Goal: Find specific page/section: Find specific page/section

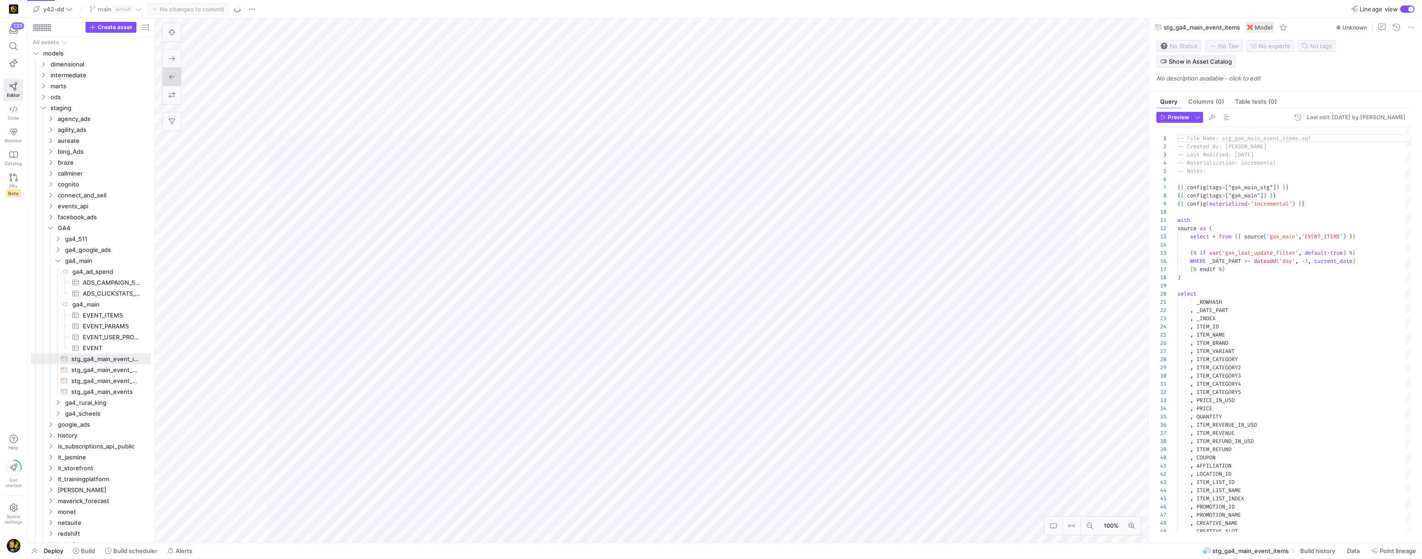
scroll to position [82, 0]
click at [13, 47] on icon at bounding box center [14, 46] width 8 height 8
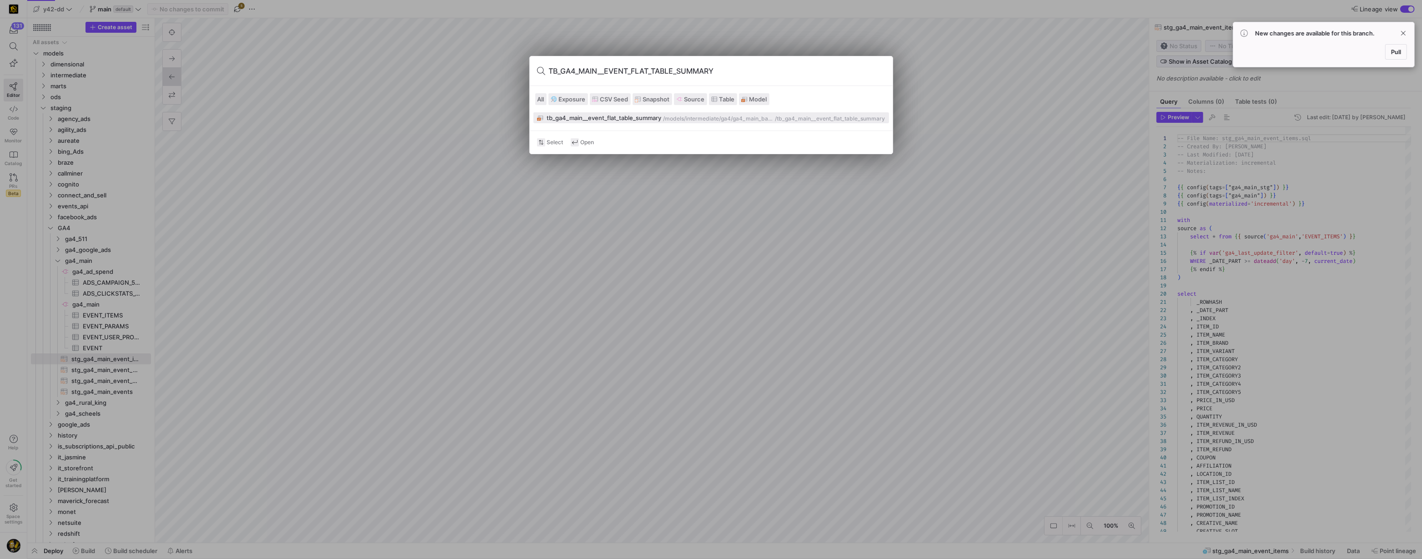
type input "TB_GA4_MAIN__EVENT_FLAT_TABLE_SUMMARY"
click at [617, 117] on div "tb_ga4_main__event_flat_table_summary" at bounding box center [604, 117] width 115 height 7
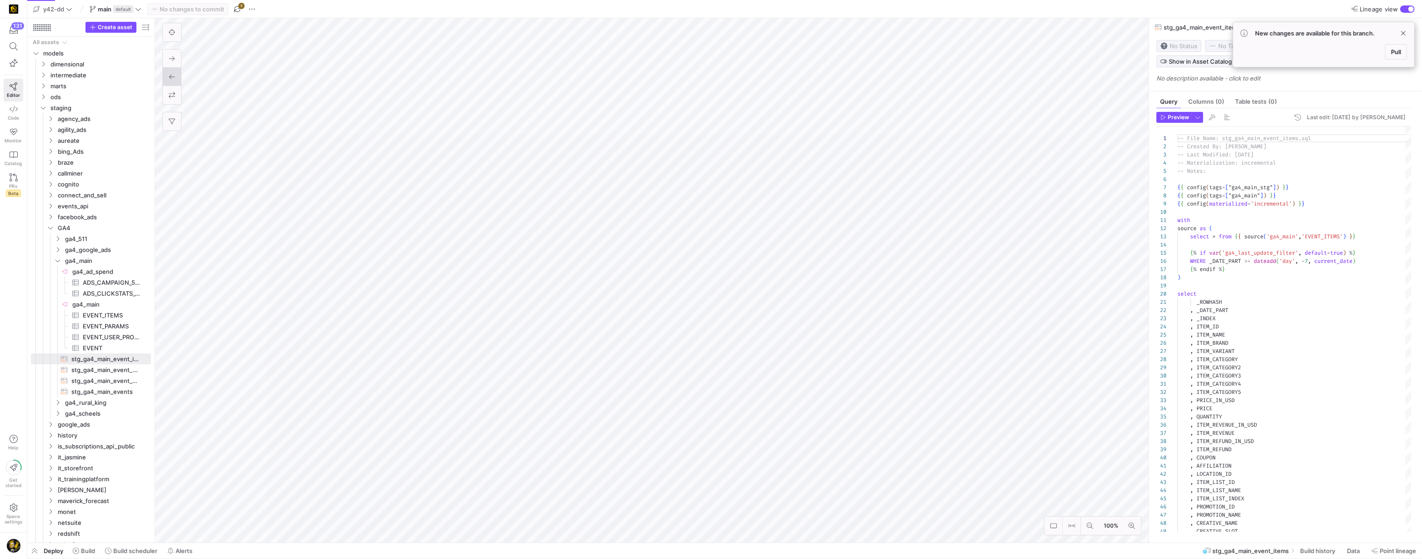
type textarea "-- File Name: tb_ga4_main__event_flat_table_summary.sql -- Created By: [PERSON_…"
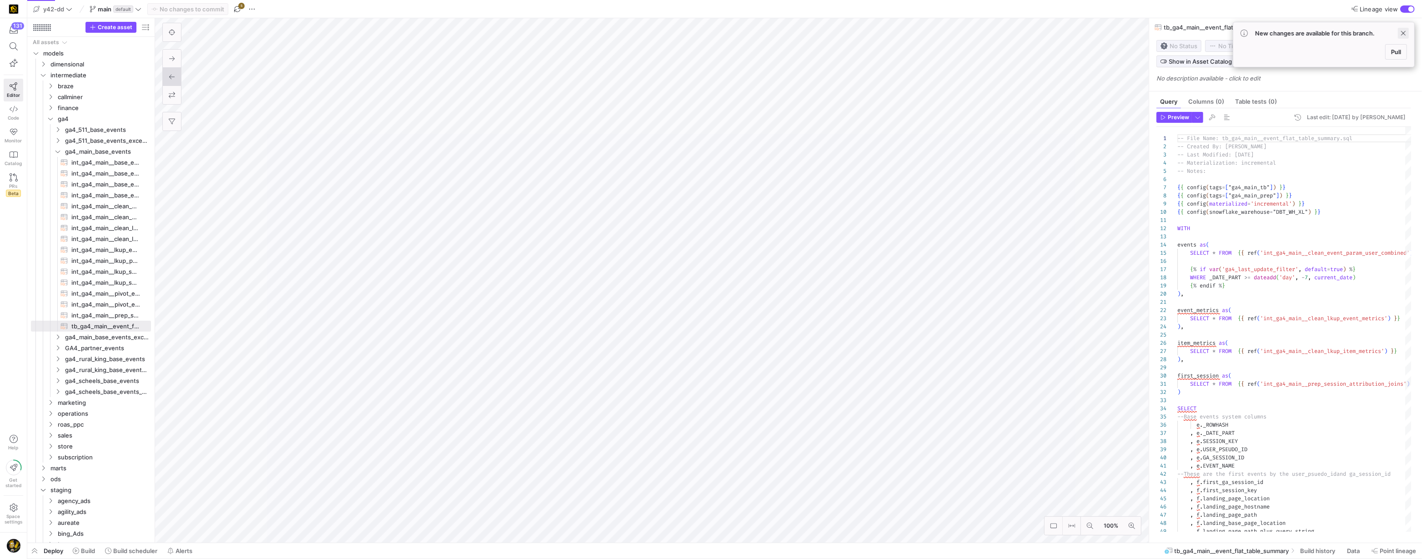
click at [1402, 33] on span at bounding box center [1403, 33] width 11 height 11
click at [1403, 8] on div "button" at bounding box center [1408, 8] width 15 height 7
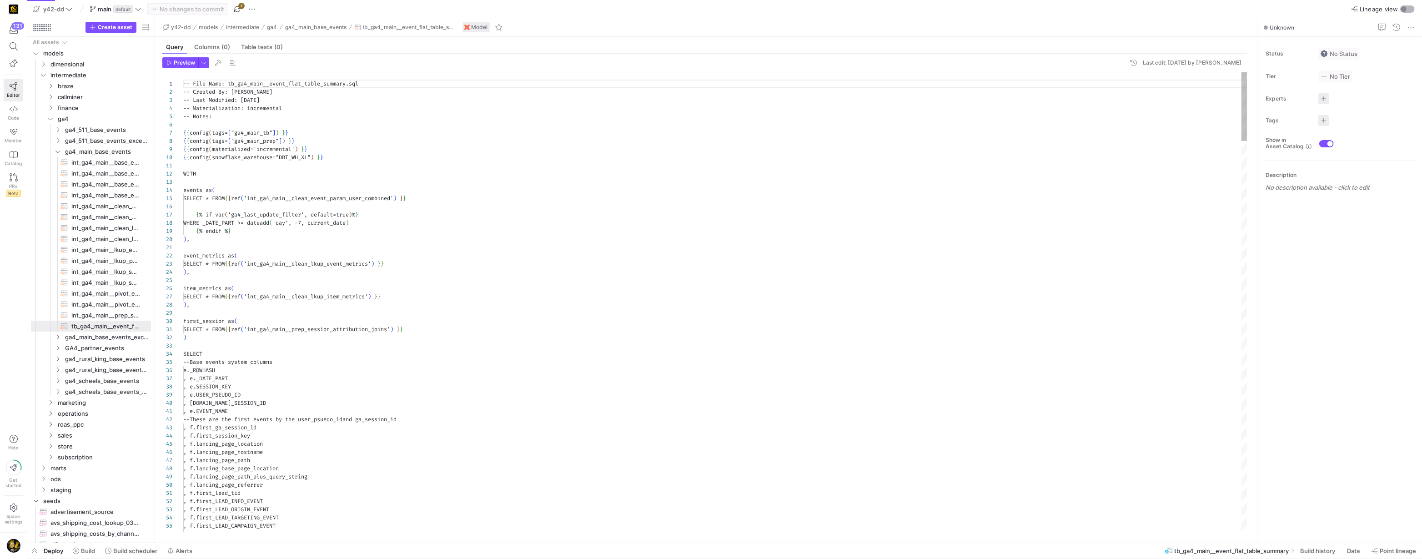
scroll to position [82, 0]
